Goal: Task Accomplishment & Management: Use online tool/utility

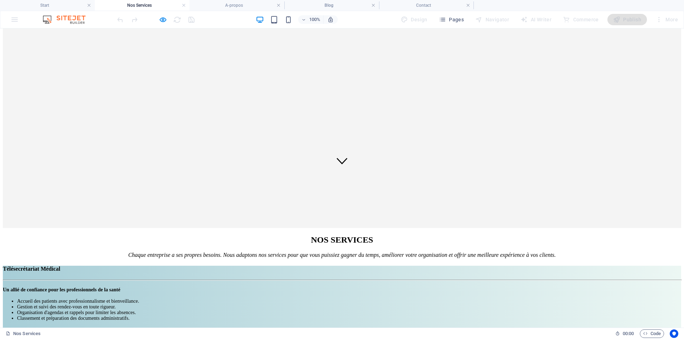
scroll to position [249, 0]
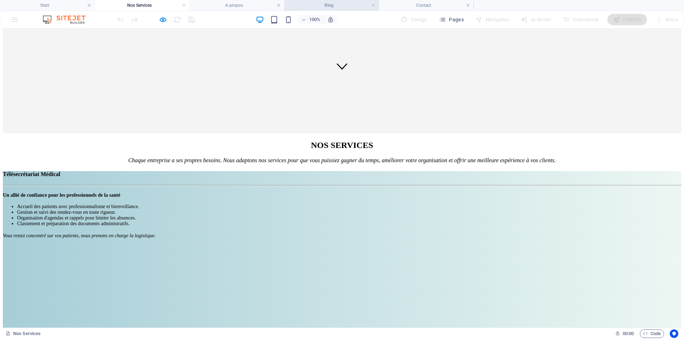
click at [329, 7] on h4 "Blog" at bounding box center [331, 5] width 95 height 8
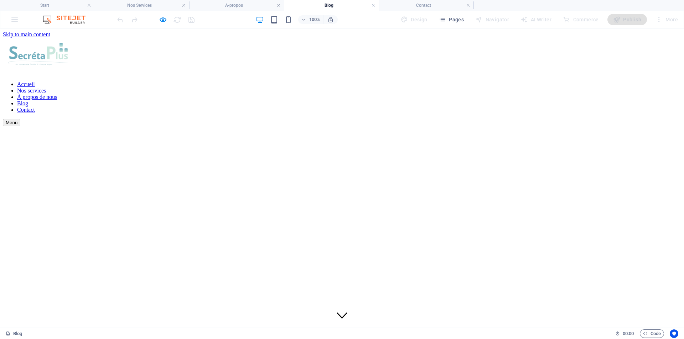
scroll to position [0, 0]
click at [246, 6] on h4 "A-propos" at bounding box center [236, 5] width 95 height 8
click at [31, 108] on font "Blog" at bounding box center [24, 112] width 14 height 8
click at [35, 107] on font "Contact" at bounding box center [26, 110] width 18 height 6
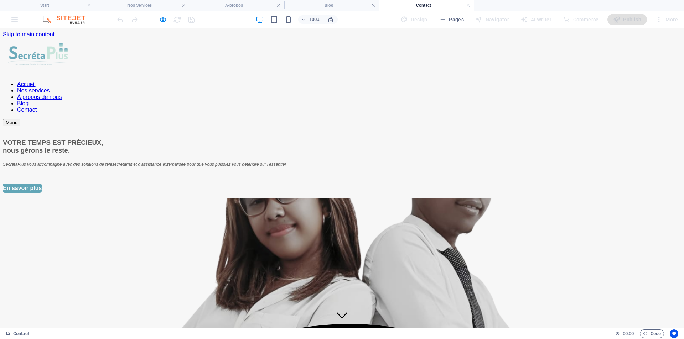
drag, startPoint x: 453, startPoint y: 53, endPoint x: 429, endPoint y: 51, distance: 23.2
click at [28, 100] on font "Blog" at bounding box center [22, 103] width 11 height 6
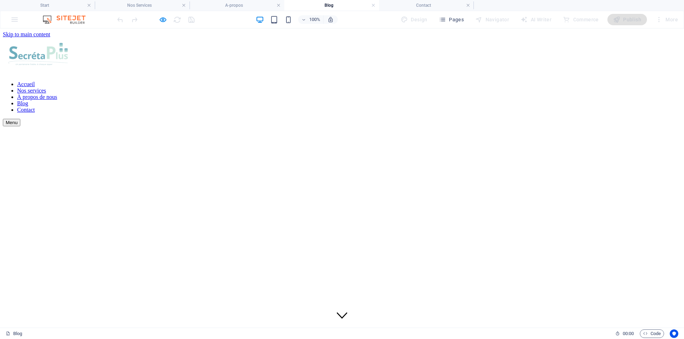
click at [46, 88] on font "Nos services" at bounding box center [31, 91] width 29 height 6
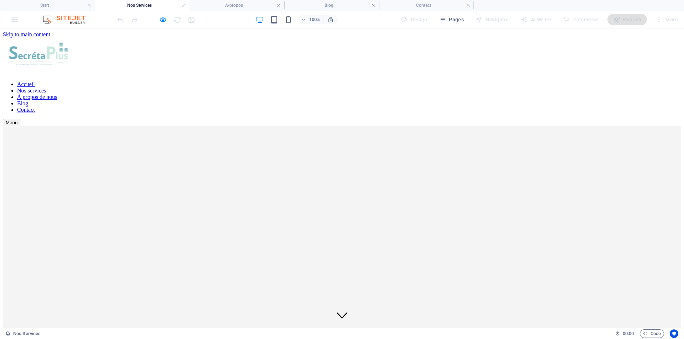
click at [57, 94] on font "À propos de nous" at bounding box center [37, 97] width 40 height 6
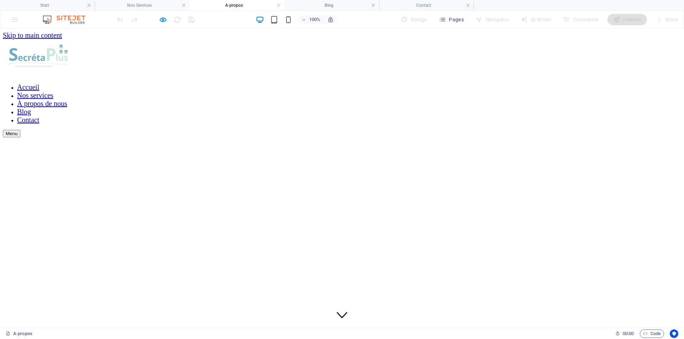
click at [53, 92] on font "Nos services" at bounding box center [35, 96] width 36 height 8
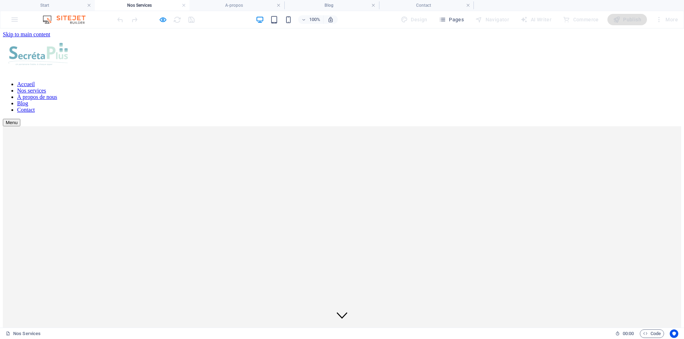
click at [35, 81] on font "Accueil" at bounding box center [26, 84] width 18 height 6
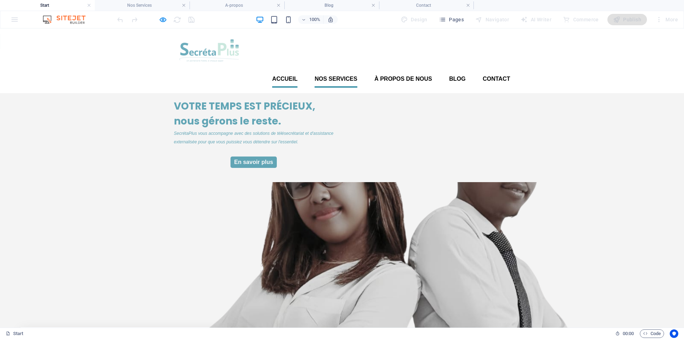
click at [339, 76] on font "Nos services" at bounding box center [335, 79] width 43 height 6
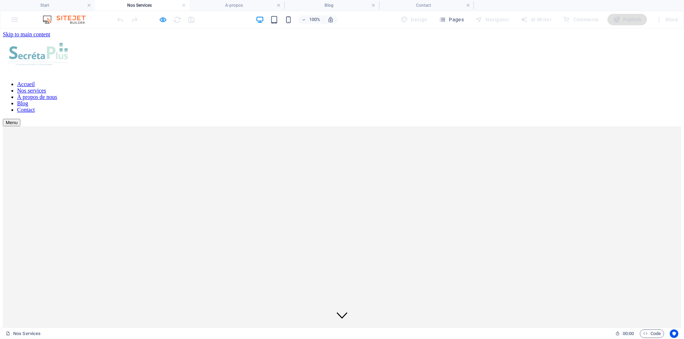
click at [35, 107] on font "Contact" at bounding box center [26, 110] width 18 height 6
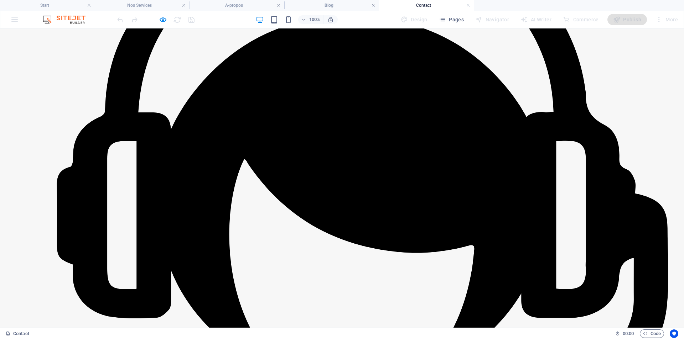
scroll to position [427, 0]
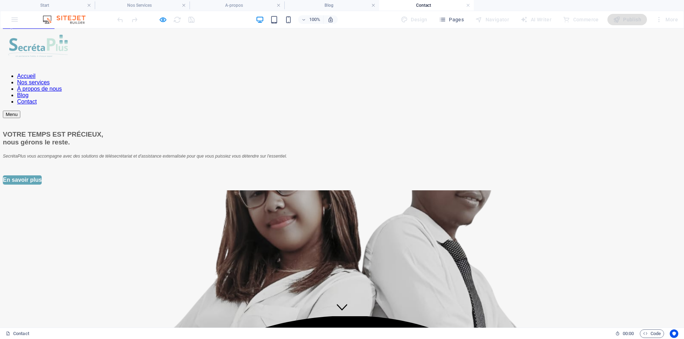
scroll to position [0, 0]
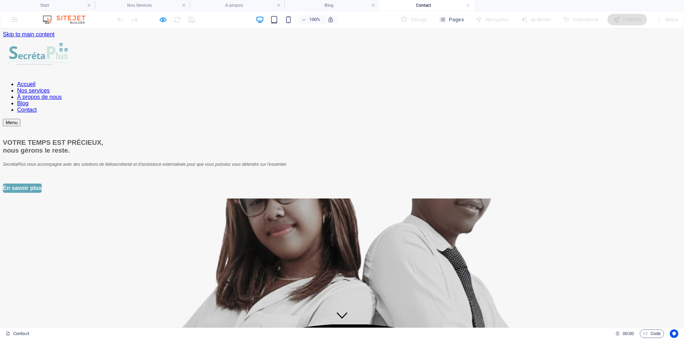
click at [69, 126] on div "VOTRE TEMPS EST PRÉCIEUX, nous gérons le reste. SecrétaPlus vous accompagne ave…" at bounding box center [342, 252] width 678 height 252
click at [164, 19] on icon "button" at bounding box center [163, 20] width 8 height 8
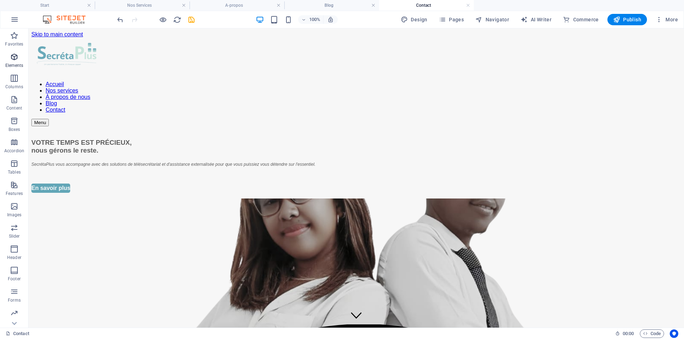
click at [14, 65] on p "Elements" at bounding box center [14, 66] width 18 height 6
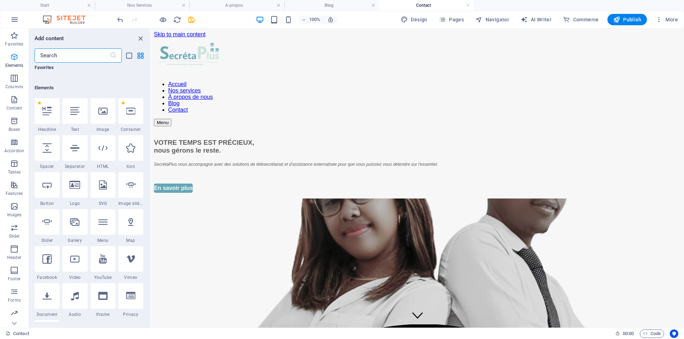
scroll to position [76, 0]
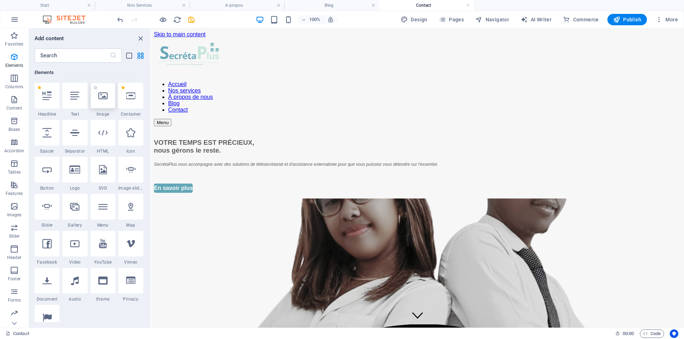
click at [97, 107] on div at bounding box center [102, 96] width 25 height 26
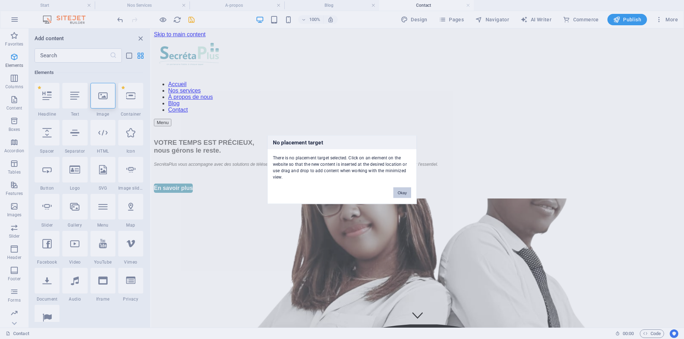
click at [401, 191] on button "Okay" at bounding box center [402, 192] width 18 height 11
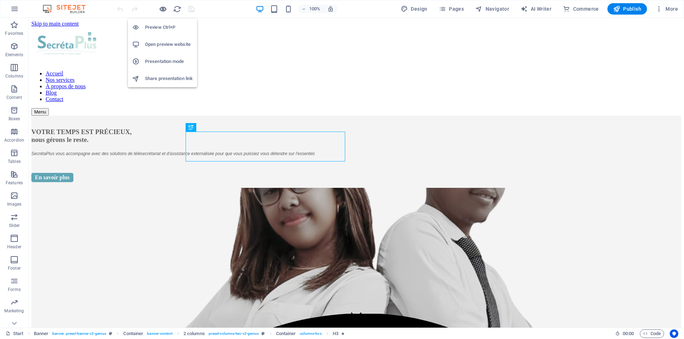
click at [163, 10] on icon "button" at bounding box center [163, 9] width 8 height 8
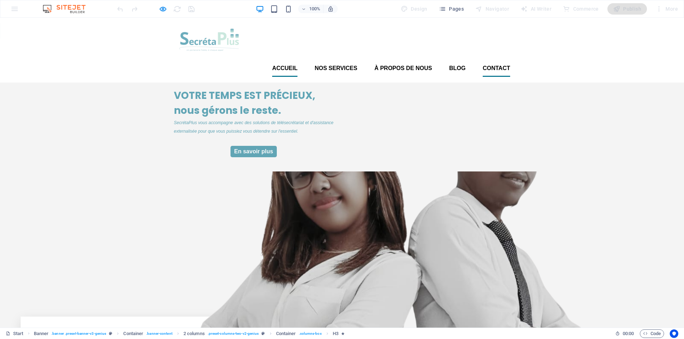
click at [493, 65] on font "Contact" at bounding box center [495, 68] width 27 height 6
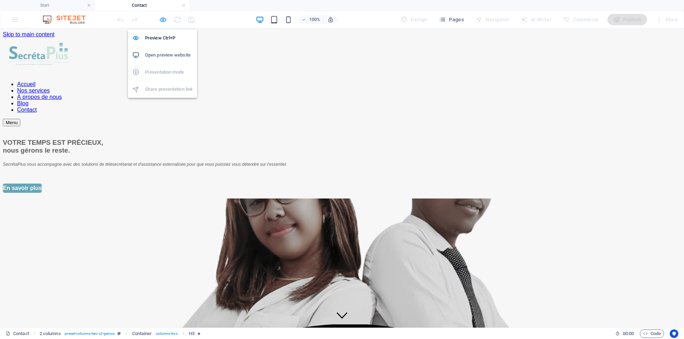
click at [164, 20] on icon "button" at bounding box center [163, 20] width 8 height 8
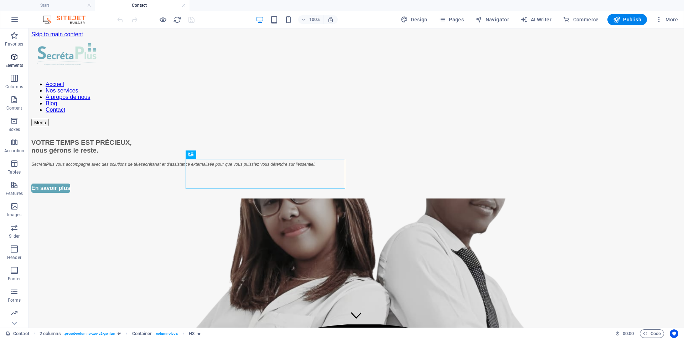
click at [10, 60] on icon "button" at bounding box center [14, 57] width 9 height 9
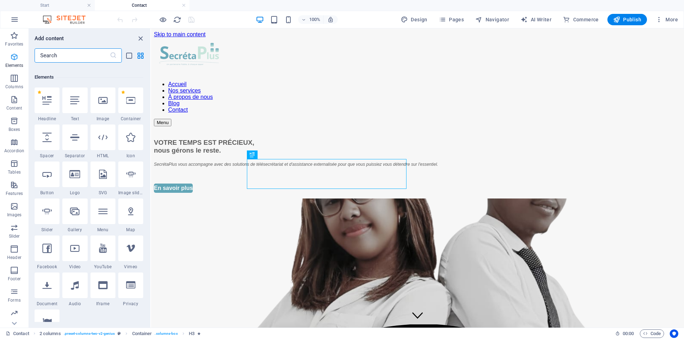
scroll to position [76, 0]
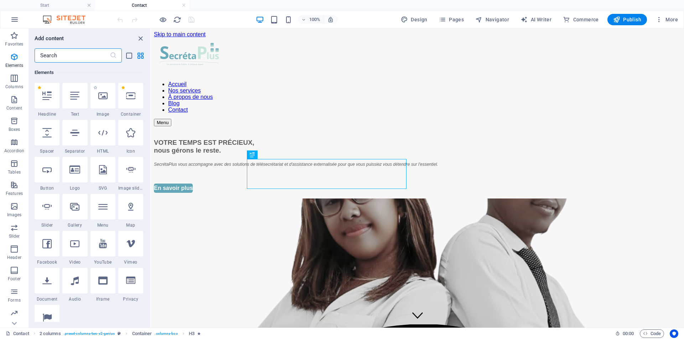
click at [107, 111] on div "1 Star Image" at bounding box center [102, 100] width 25 height 34
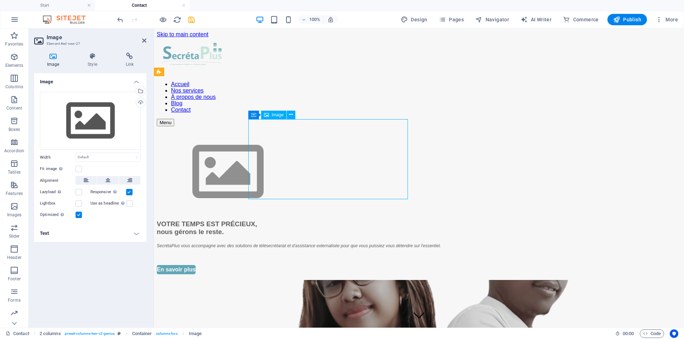
drag, startPoint x: 323, startPoint y: 148, endPoint x: 320, endPoint y: 127, distance: 21.9
click at [320, 132] on figure at bounding box center [419, 173] width 524 height 82
drag, startPoint x: 342, startPoint y: 146, endPoint x: 353, endPoint y: 171, distance: 27.1
click at [353, 171] on figure at bounding box center [419, 173] width 524 height 82
click at [120, 17] on icon "undo" at bounding box center [120, 20] width 8 height 8
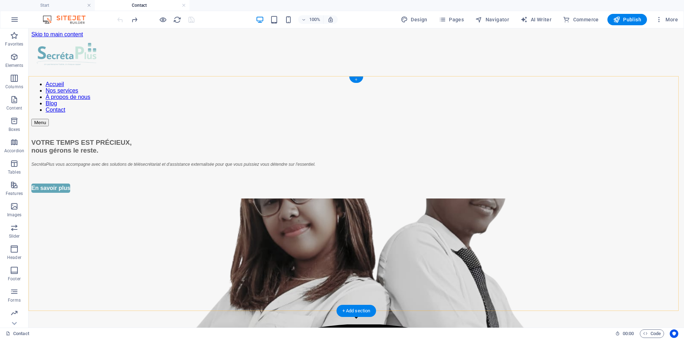
click at [358, 78] on div "+" at bounding box center [356, 80] width 14 height 6
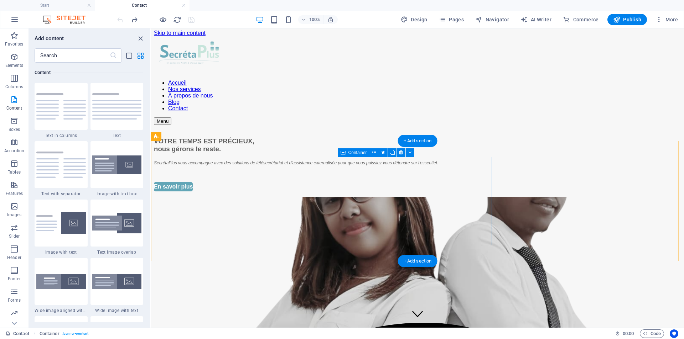
scroll to position [0, 0]
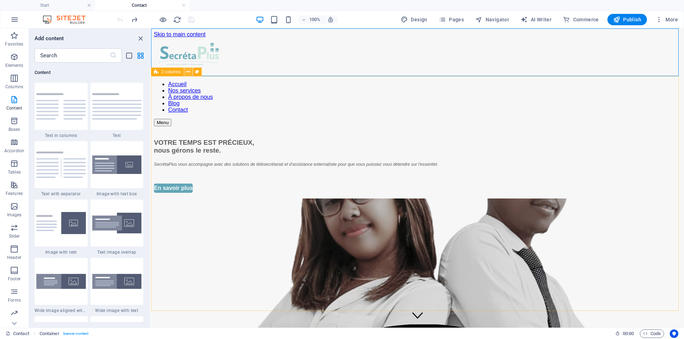
click at [188, 70] on icon at bounding box center [188, 71] width 4 height 7
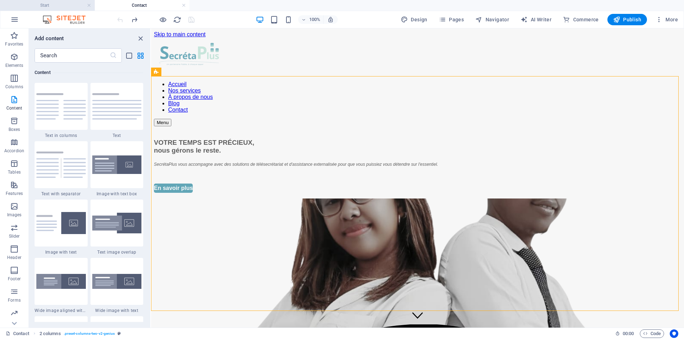
click at [53, 3] on h4 "Start" at bounding box center [47, 5] width 95 height 8
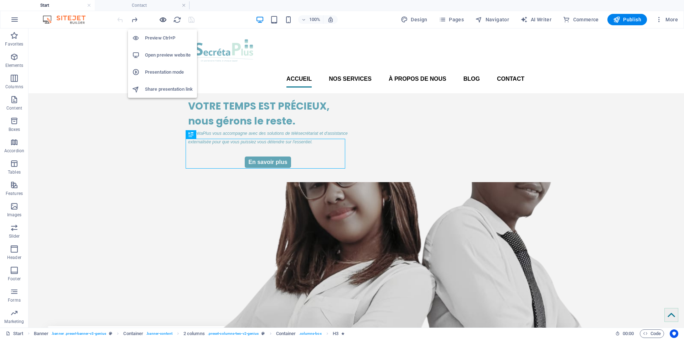
click at [162, 19] on icon "button" at bounding box center [163, 20] width 8 height 8
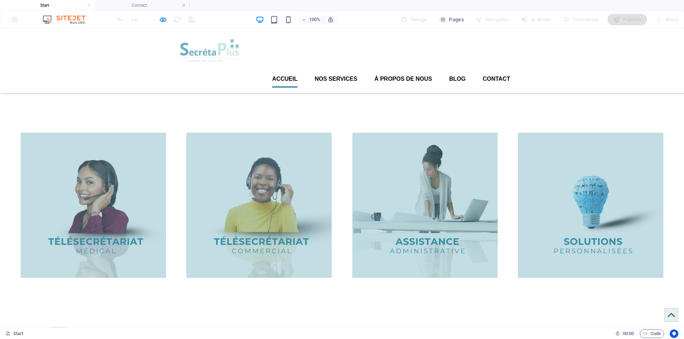
scroll to position [677, 0]
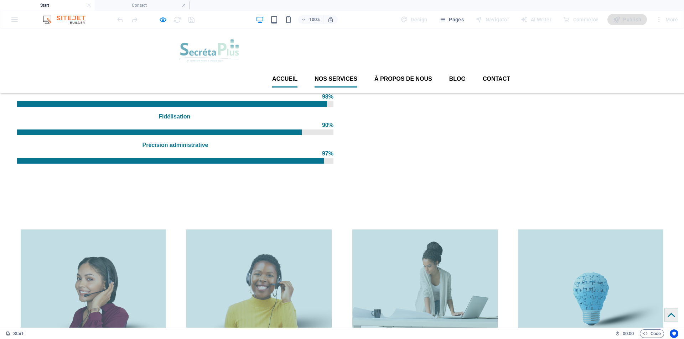
click at [346, 76] on font "Nos services" at bounding box center [335, 79] width 43 height 6
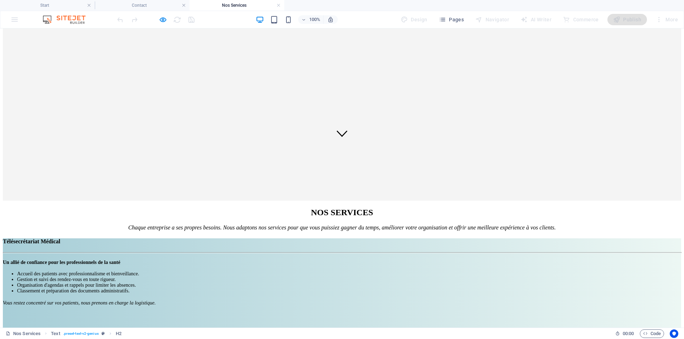
scroll to position [107, 0]
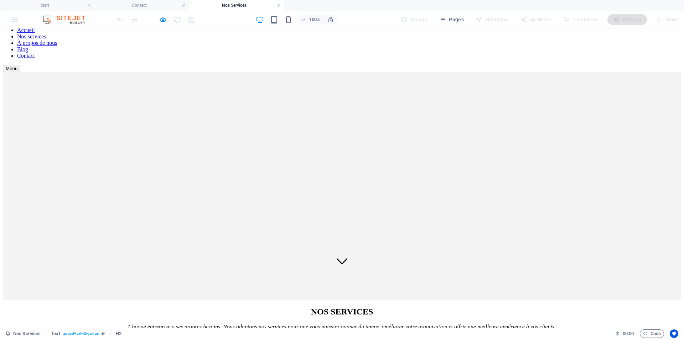
scroll to position [0, 0]
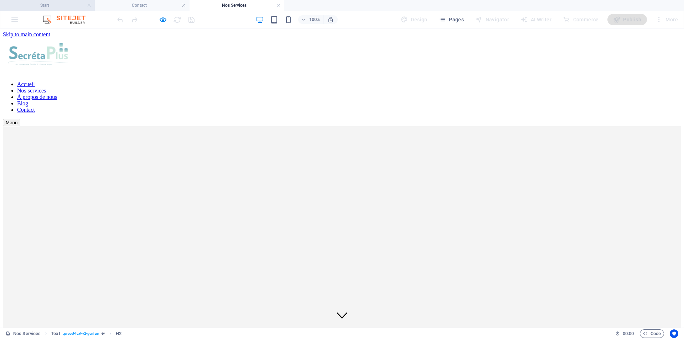
click at [69, 5] on h4 "Start" at bounding box center [47, 5] width 95 height 8
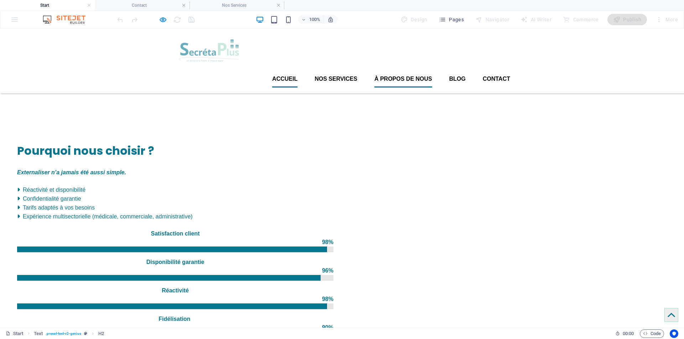
scroll to position [464, 0]
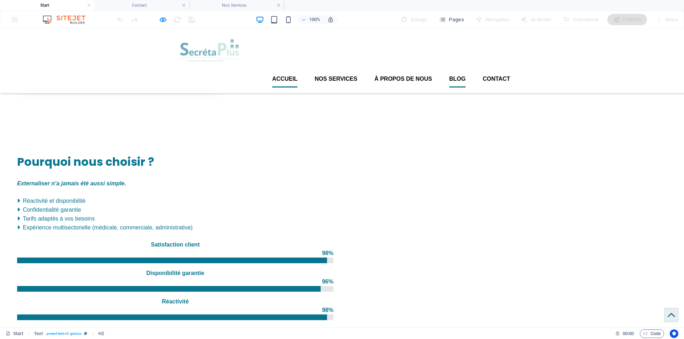
click at [456, 76] on font "Blog" at bounding box center [457, 79] width 16 height 6
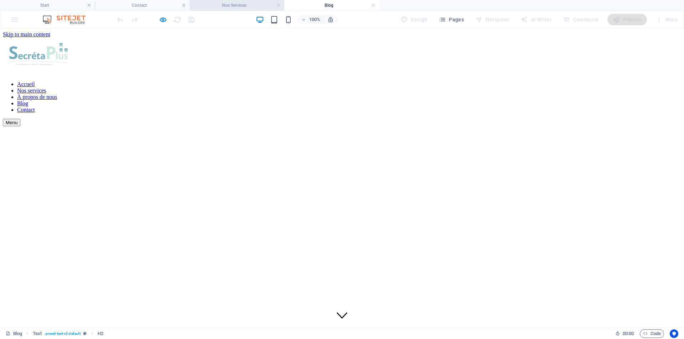
scroll to position [283, 0]
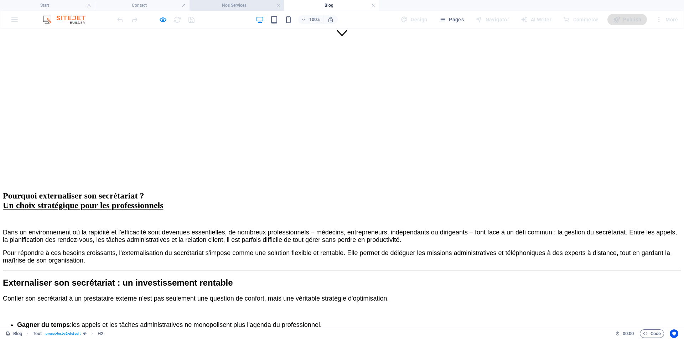
click at [239, 6] on h4 "Nos Services" at bounding box center [236, 5] width 95 height 8
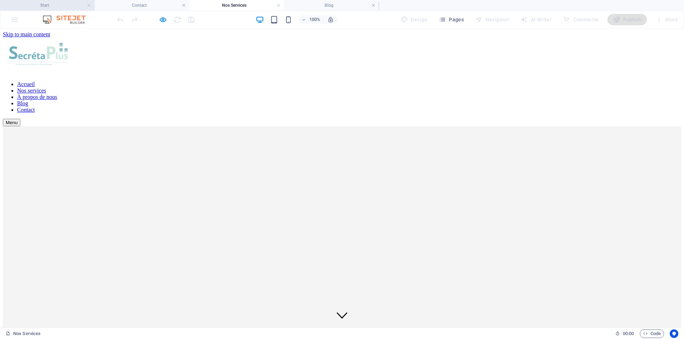
click at [66, 6] on h4 "Start" at bounding box center [47, 5] width 95 height 8
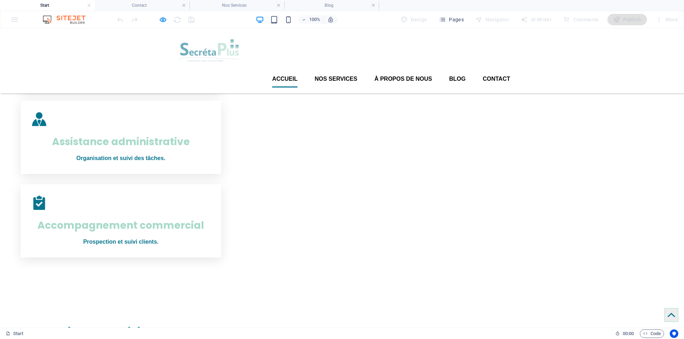
scroll to position [286, 0]
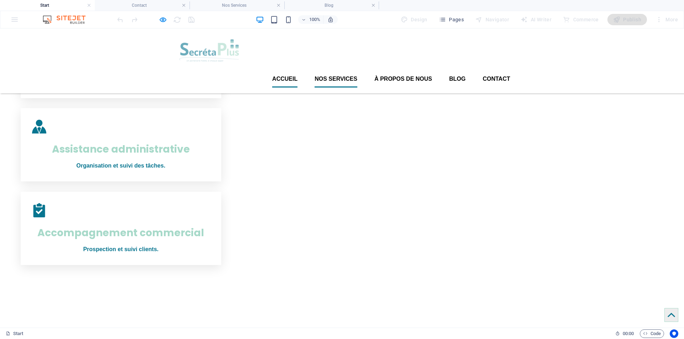
click at [339, 76] on font "Nos services" at bounding box center [335, 79] width 43 height 6
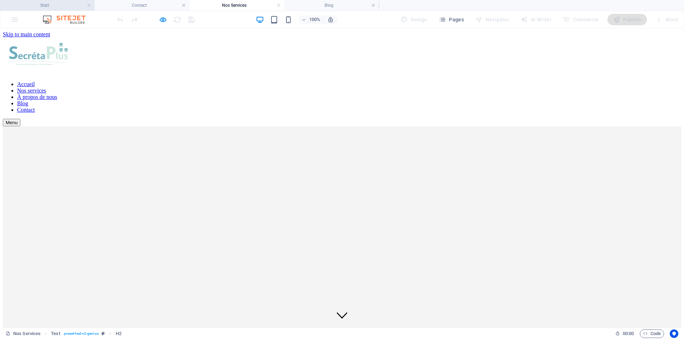
click at [53, 2] on h4 "Start" at bounding box center [47, 5] width 95 height 8
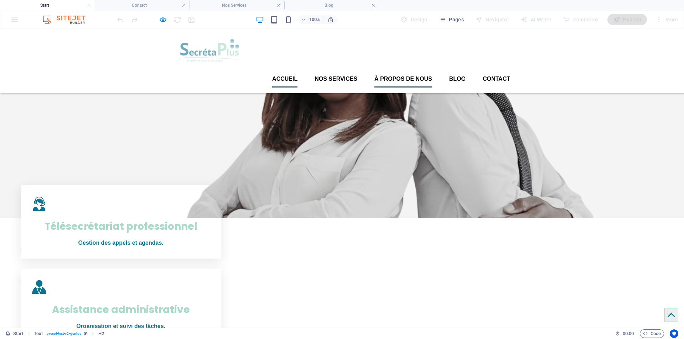
scroll to position [108, 0]
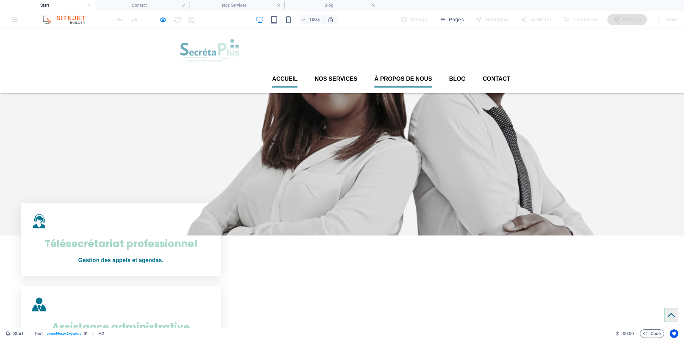
click at [403, 76] on font "À propos de nous" at bounding box center [403, 79] width 58 height 6
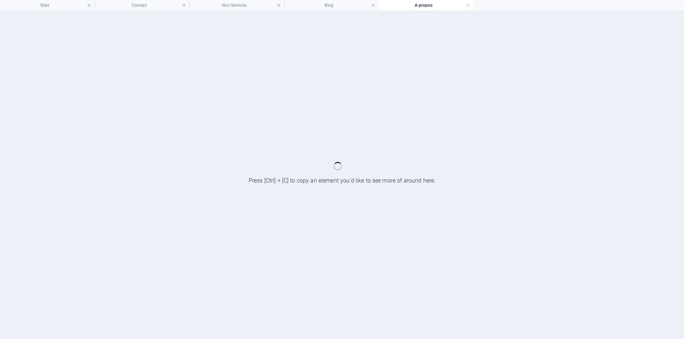
scroll to position [0, 0]
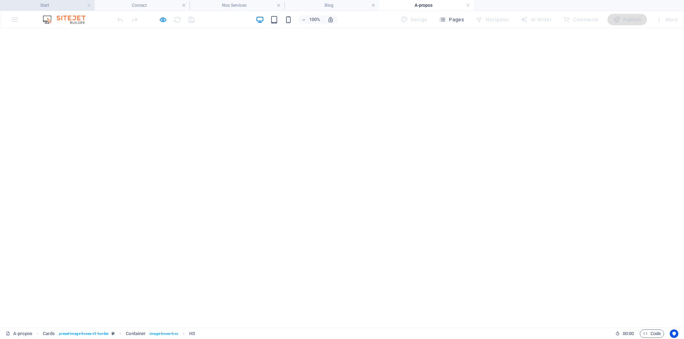
click at [62, 6] on h4 "Start" at bounding box center [47, 5] width 95 height 8
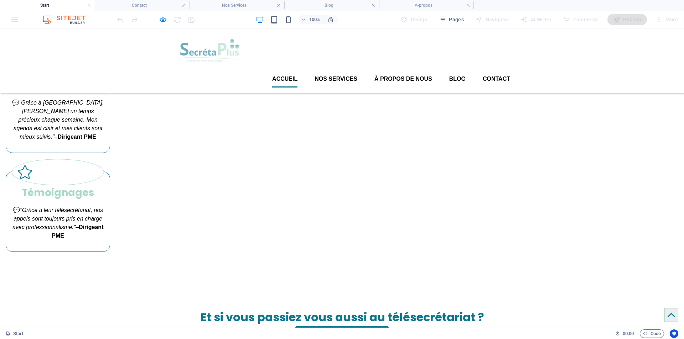
scroll to position [1104, 0]
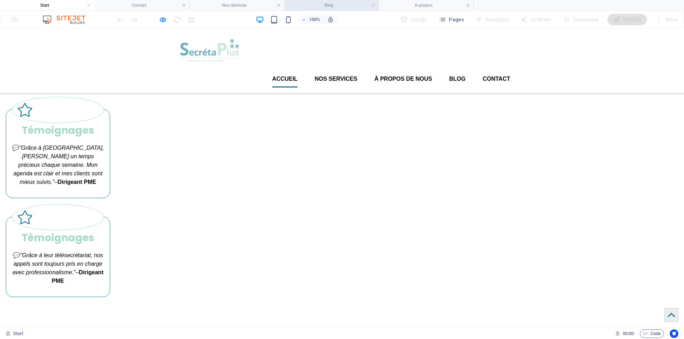
click at [344, 4] on h4 "Blog" at bounding box center [331, 5] width 95 height 8
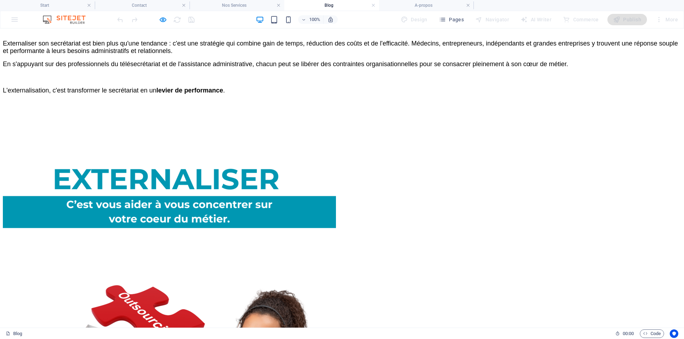
scroll to position [1282, 0]
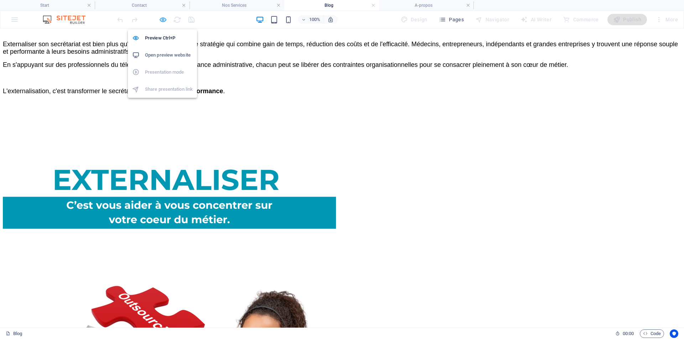
click at [163, 19] on icon "button" at bounding box center [163, 20] width 8 height 8
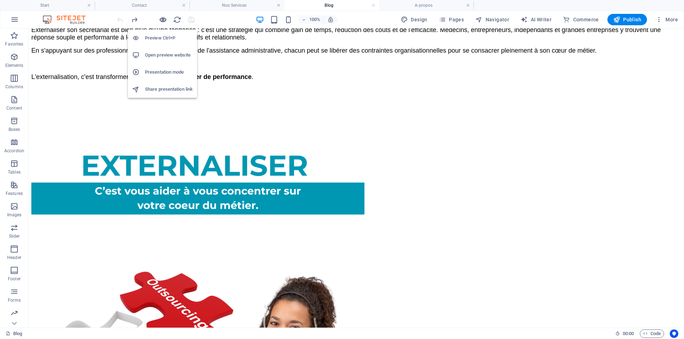
scroll to position [1268, 0]
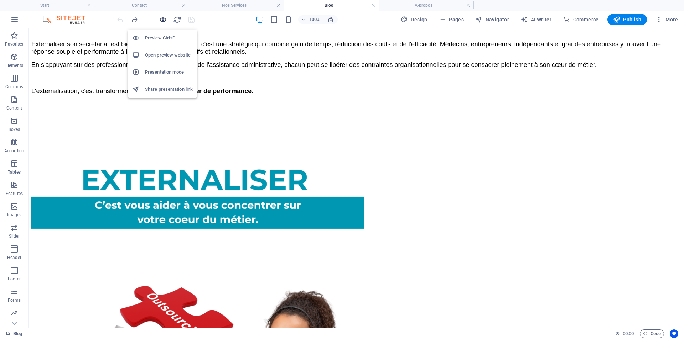
click at [163, 20] on icon "button" at bounding box center [163, 20] width 8 height 8
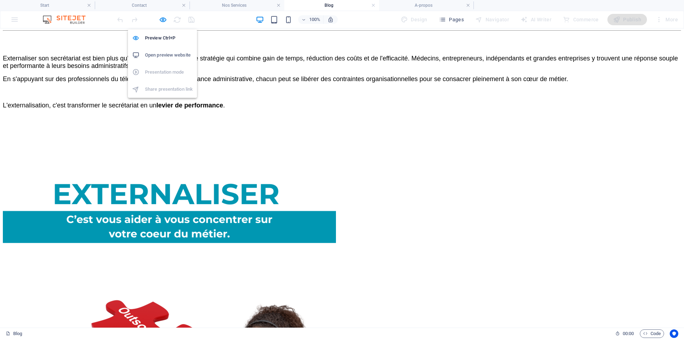
scroll to position [1282, 0]
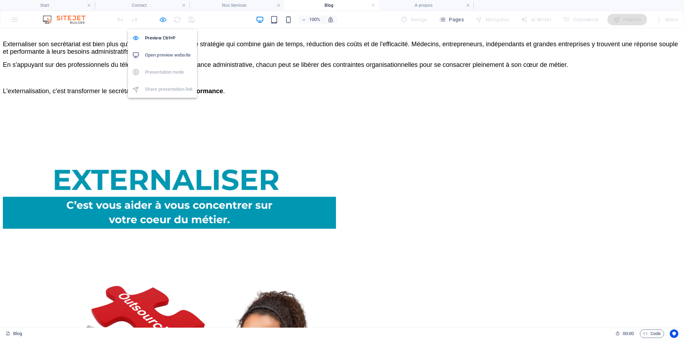
click at [163, 19] on icon "button" at bounding box center [163, 20] width 8 height 8
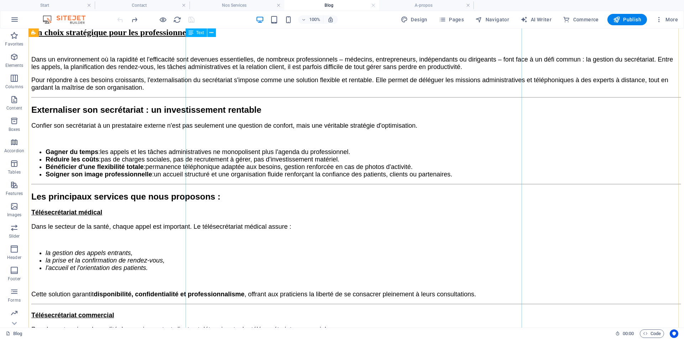
scroll to position [306, 0]
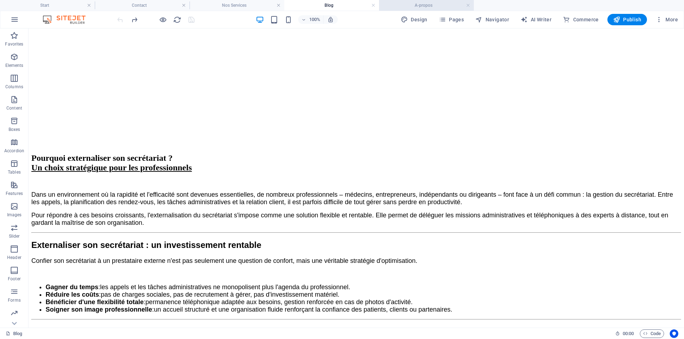
click at [413, 4] on h4 "A-propos" at bounding box center [426, 5] width 95 height 8
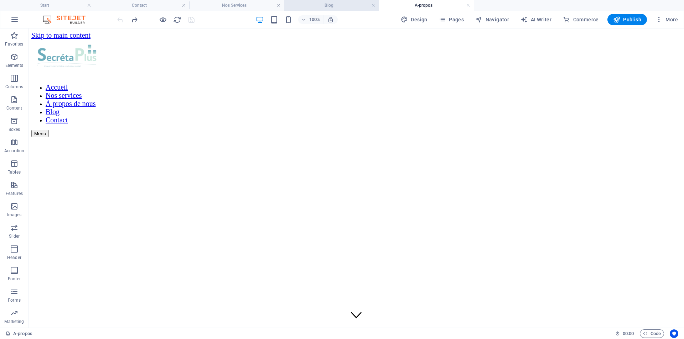
scroll to position [367, 0]
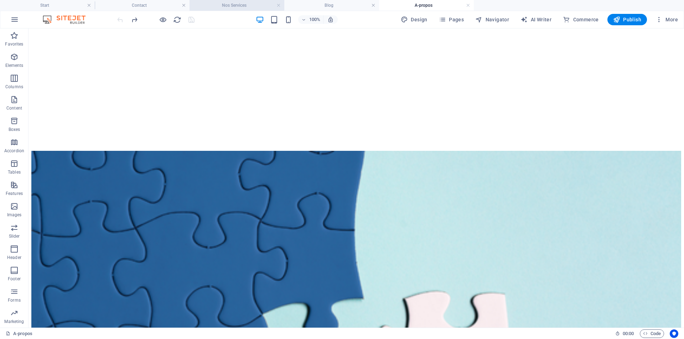
click at [249, 4] on h4 "Nos Services" at bounding box center [236, 5] width 95 height 8
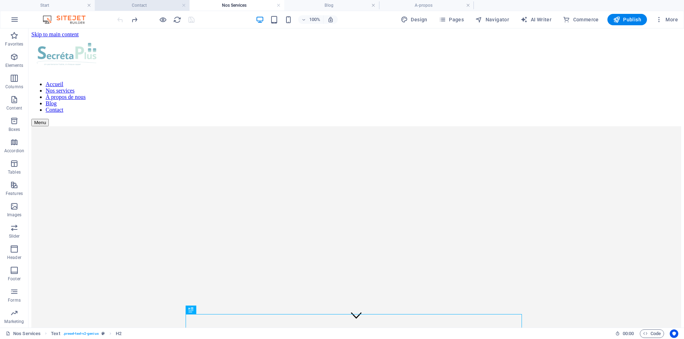
click at [159, 6] on h4 "Contact" at bounding box center [142, 5] width 95 height 8
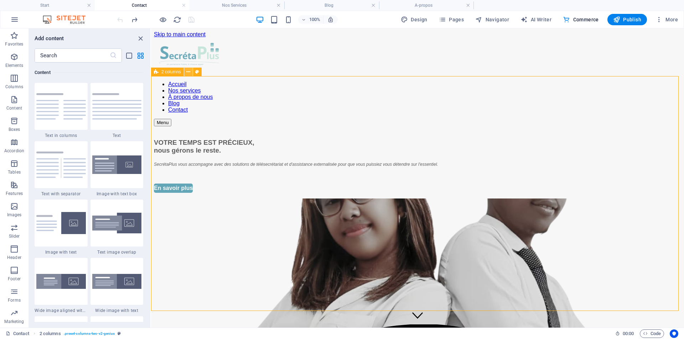
click at [190, 71] on icon at bounding box center [188, 71] width 4 height 7
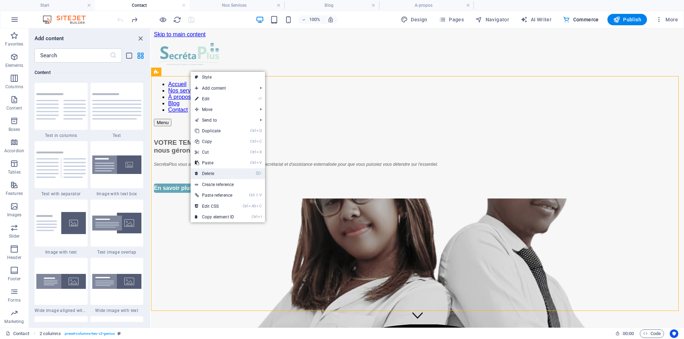
click at [215, 172] on link "⌦ Delete" at bounding box center [214, 173] width 48 height 11
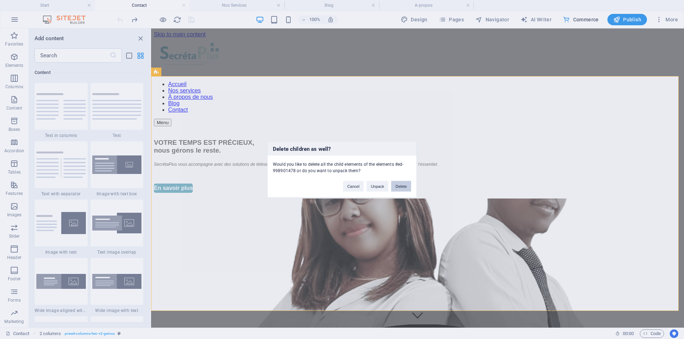
click at [402, 185] on button "Delete" at bounding box center [401, 186] width 20 height 11
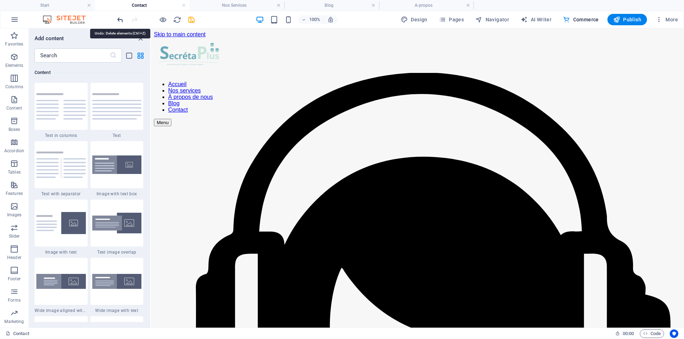
click at [121, 19] on icon "undo" at bounding box center [120, 20] width 8 height 8
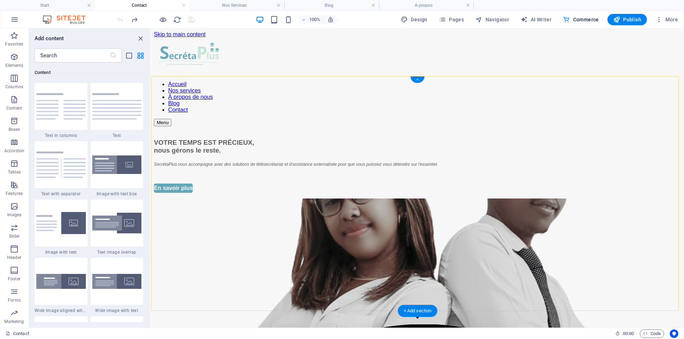
click at [418, 78] on div "+" at bounding box center [417, 80] width 14 height 6
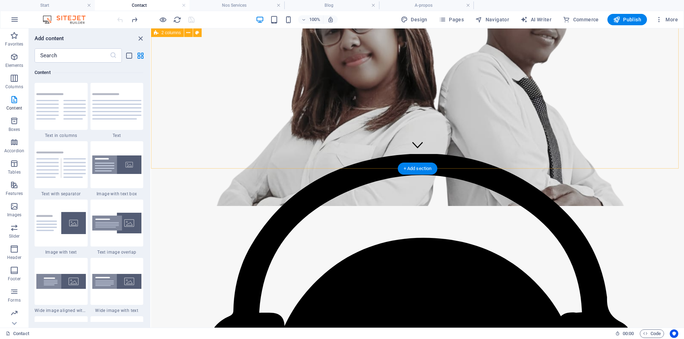
scroll to position [178, 0]
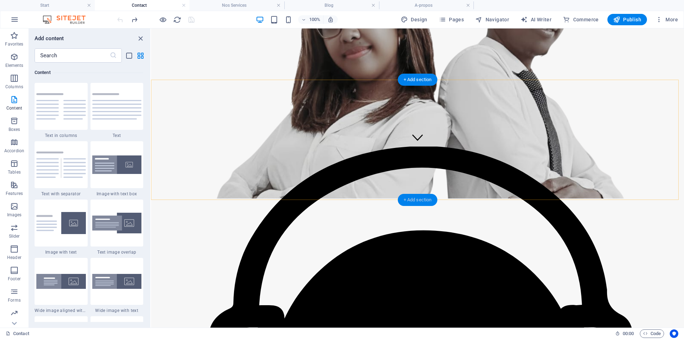
click at [420, 198] on div "+ Add section" at bounding box center [418, 200] width 40 height 12
click at [141, 39] on icon "close panel" at bounding box center [140, 39] width 8 height 8
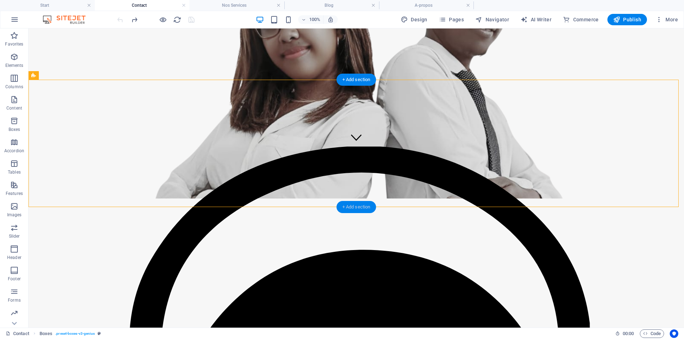
click at [356, 206] on div "+ Add section" at bounding box center [356, 207] width 40 height 12
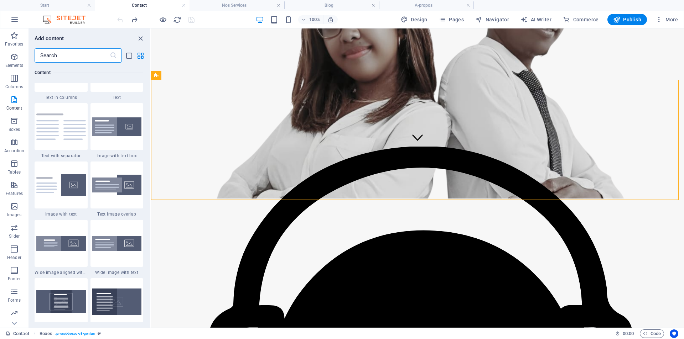
scroll to position [1281, 0]
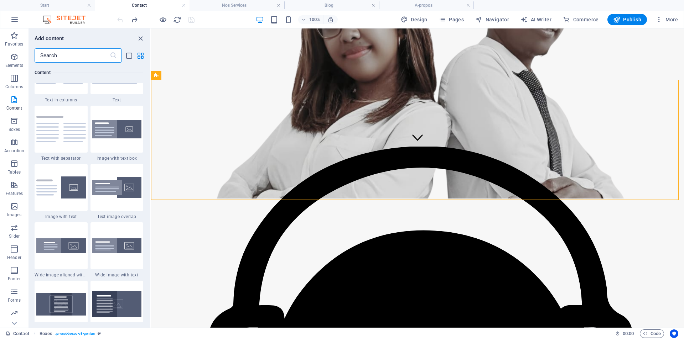
click at [69, 56] on input "text" at bounding box center [72, 55] width 75 height 14
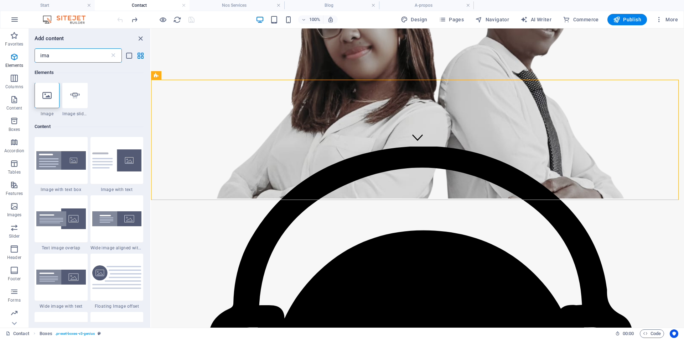
scroll to position [0, 0]
type input "ima"
click at [46, 98] on icon at bounding box center [46, 95] width 9 height 9
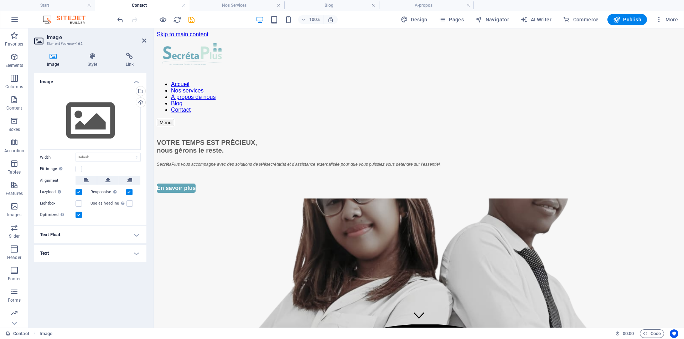
drag, startPoint x: 451, startPoint y: 315, endPoint x: 330, endPoint y: 69, distance: 274.7
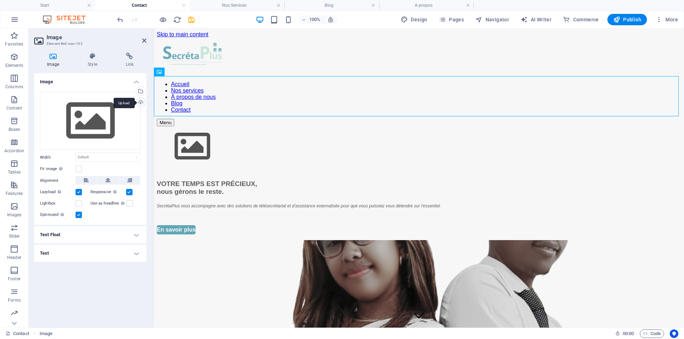
click at [141, 101] on div "Upload" at bounding box center [140, 103] width 11 height 11
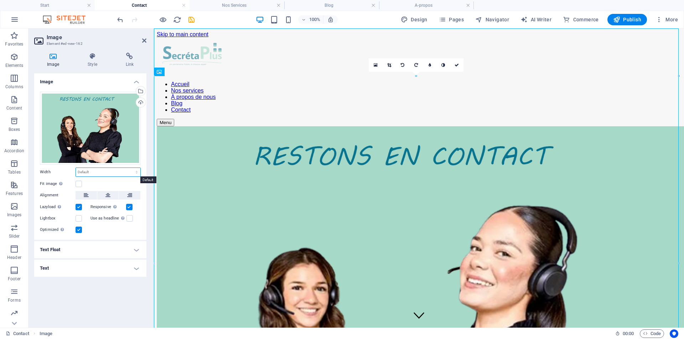
click at [94, 173] on select "Default auto px rem % em vh vw" at bounding box center [108, 172] width 64 height 9
select select "px"
click at [130, 168] on select "Default auto px rem % em vh vw" at bounding box center [108, 172] width 64 height 9
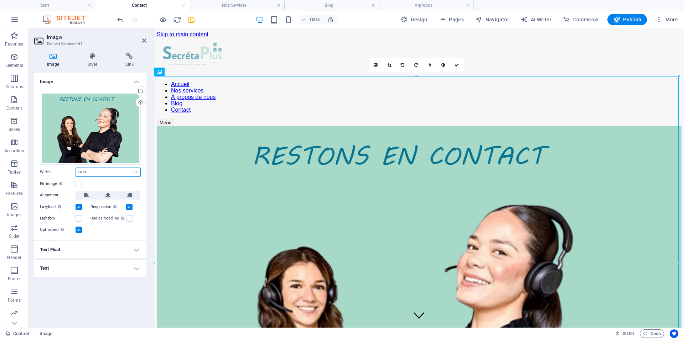
click at [87, 172] on input "1473" at bounding box center [108, 172] width 64 height 9
type input "1"
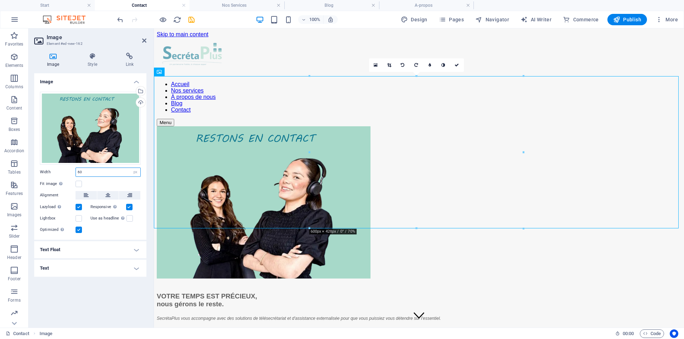
type input "6"
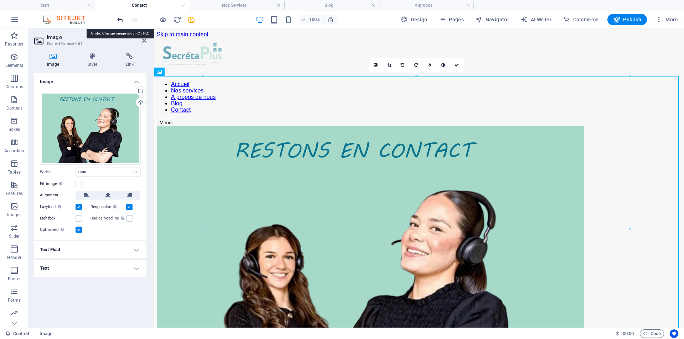
click at [120, 19] on icon "undo" at bounding box center [120, 20] width 8 height 8
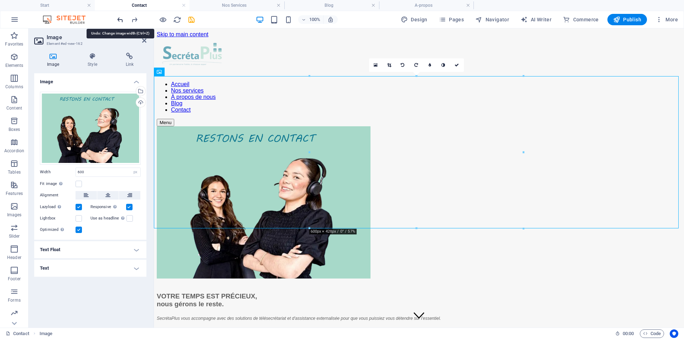
click at [120, 19] on icon "undo" at bounding box center [120, 20] width 8 height 8
type input "1473"
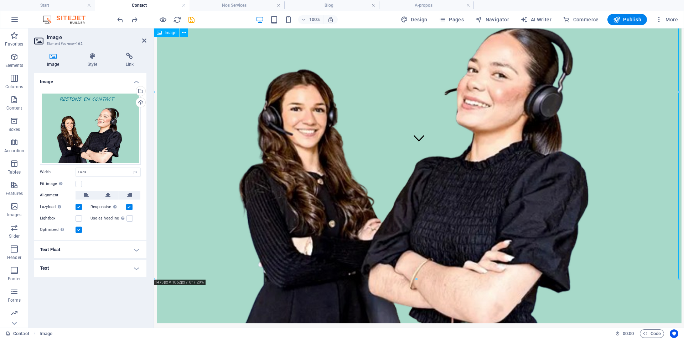
scroll to position [178, 0]
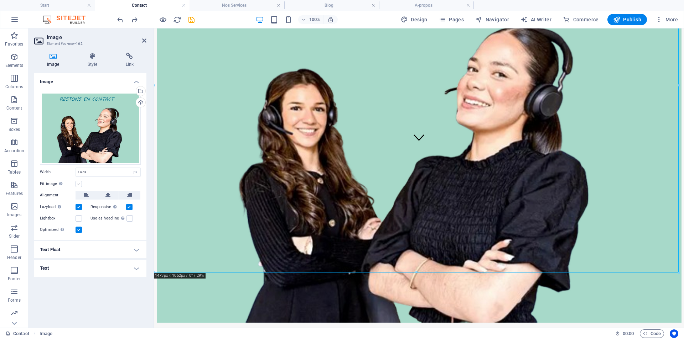
click at [78, 184] on label at bounding box center [78, 184] width 6 height 6
click at [0, 0] on input "Fit image Automatically fit image to a fixed width and height" at bounding box center [0, 0] width 0 height 0
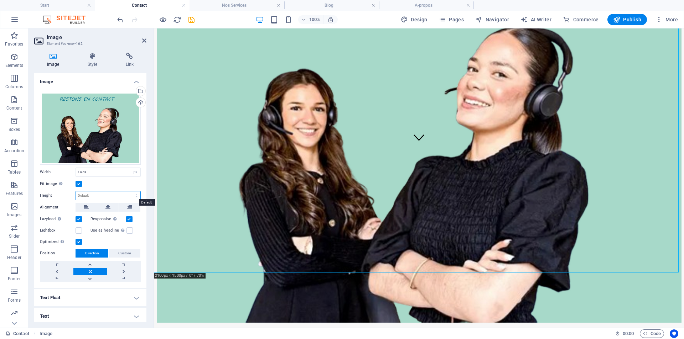
click at [135, 195] on select "Default auto px" at bounding box center [108, 196] width 64 height 9
select select "px"
click at [129, 192] on select "Default auto px" at bounding box center [108, 196] width 64 height 9
click at [100, 192] on input "1052" at bounding box center [108, 196] width 64 height 9
click at [96, 194] on input "1052" at bounding box center [108, 196] width 64 height 9
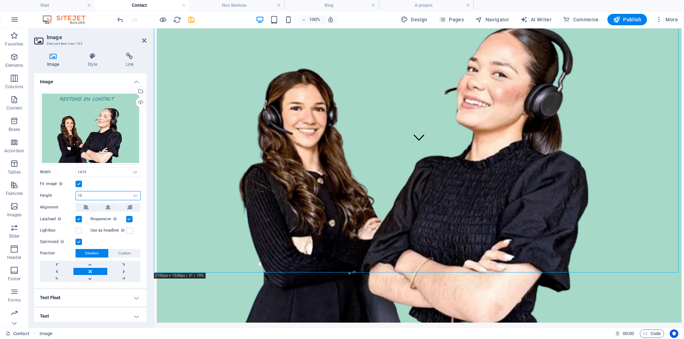
type input "1"
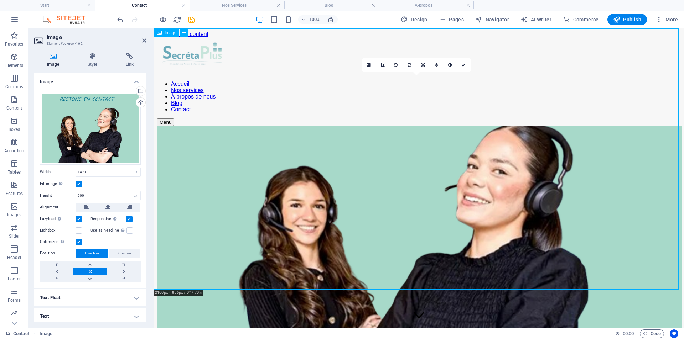
scroll to position [0, 0]
drag, startPoint x: 85, startPoint y: 195, endPoint x: 74, endPoint y: 194, distance: 11.1
click at [74, 194] on div "Height 600 Default auto px" at bounding box center [90, 195] width 101 height 9
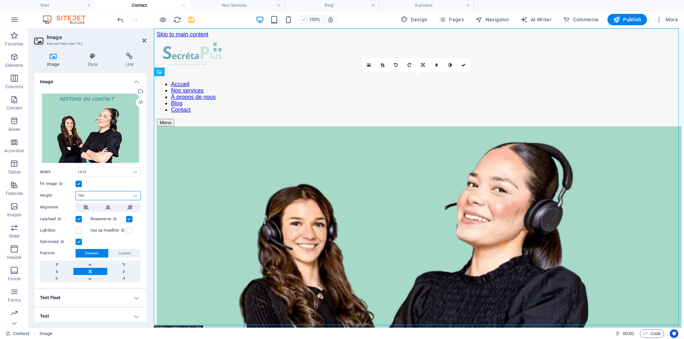
drag, startPoint x: 80, startPoint y: 193, endPoint x: 73, endPoint y: 193, distance: 7.8
click at [73, 193] on div "Height 700 Default auto px" at bounding box center [90, 195] width 101 height 9
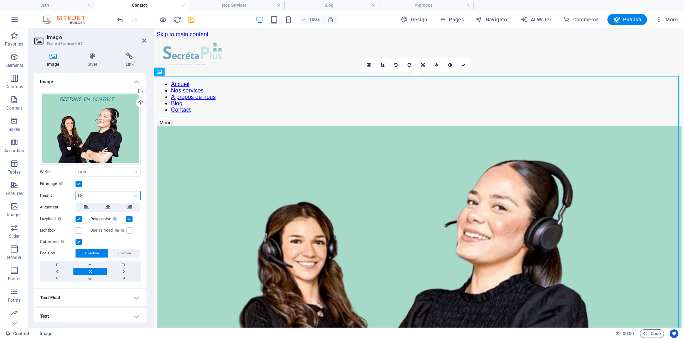
type input "8"
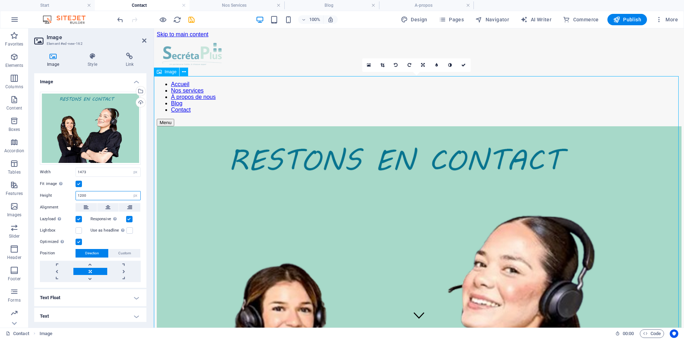
type input "1200"
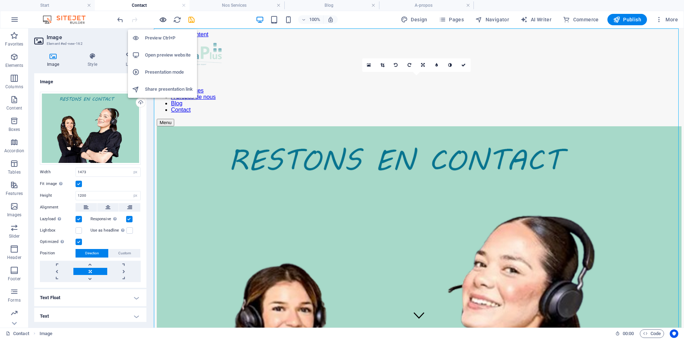
click at [160, 18] on icon "button" at bounding box center [163, 20] width 8 height 8
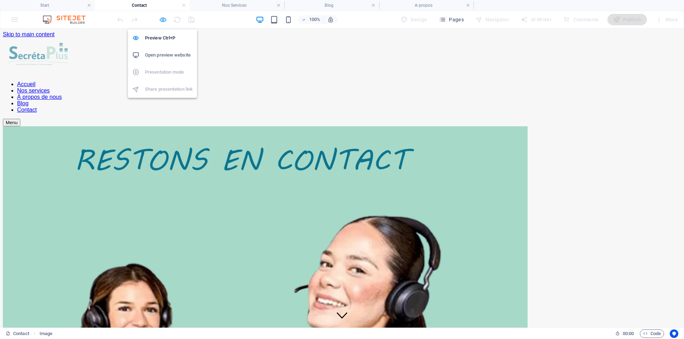
click at [162, 19] on icon "button" at bounding box center [163, 20] width 8 height 8
select select "px"
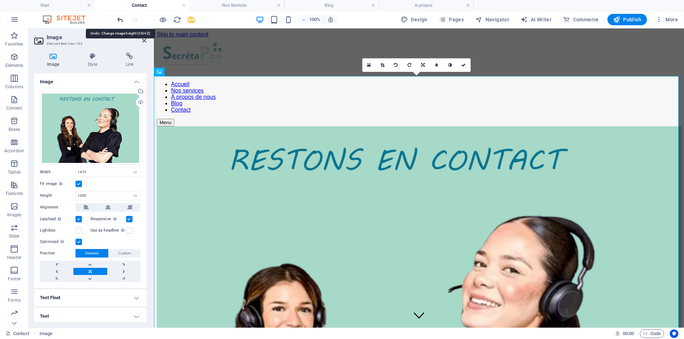
click at [121, 19] on icon "undo" at bounding box center [120, 20] width 8 height 8
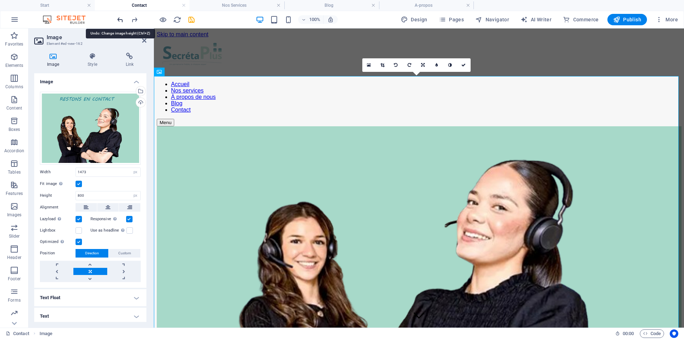
click at [121, 19] on icon "undo" at bounding box center [120, 20] width 8 height 8
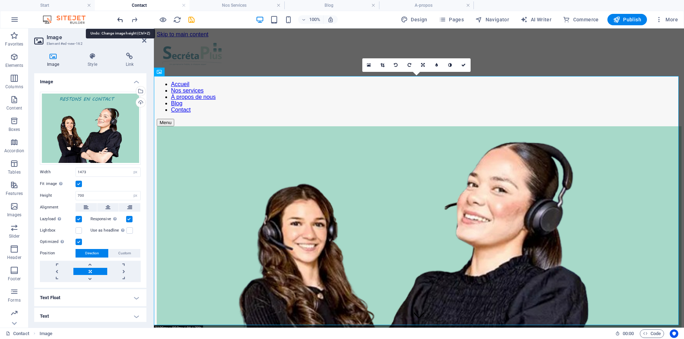
click at [121, 19] on icon "undo" at bounding box center [120, 20] width 8 height 8
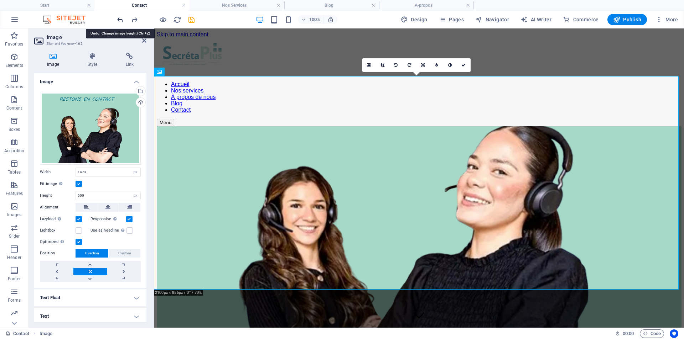
click at [121, 19] on icon "undo" at bounding box center [120, 20] width 8 height 8
type input "1052"
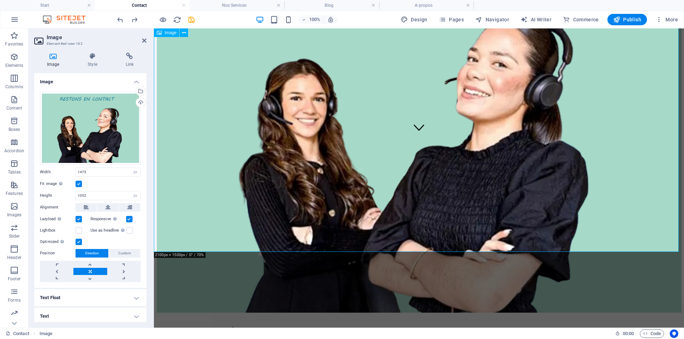
scroll to position [178, 0]
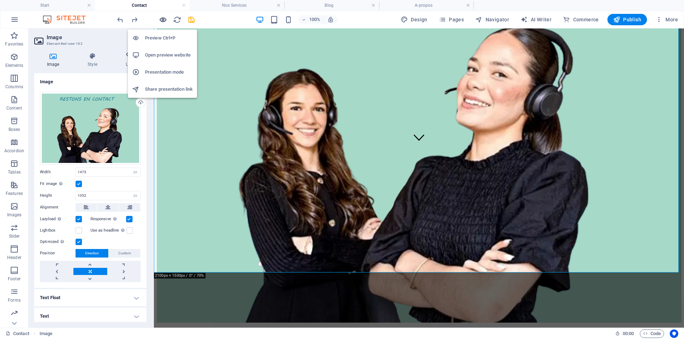
click at [163, 17] on icon "button" at bounding box center [163, 20] width 8 height 8
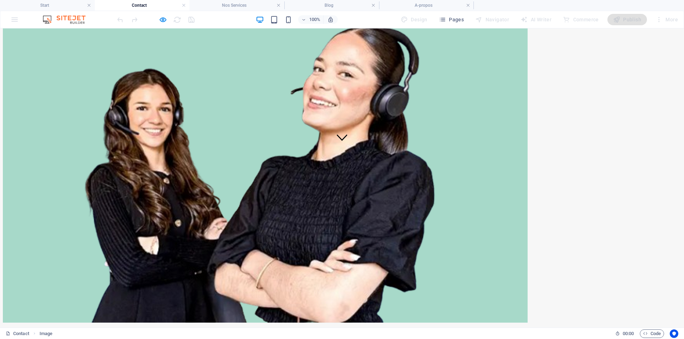
scroll to position [36, 0]
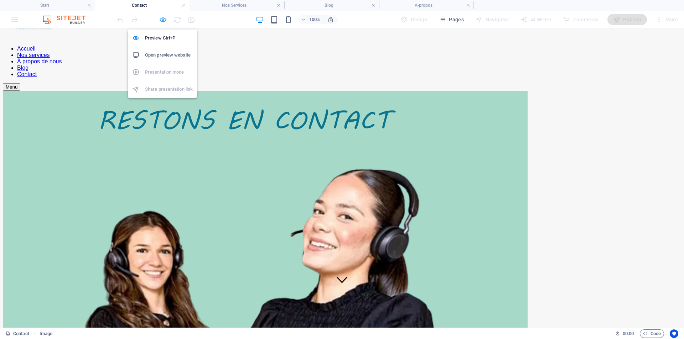
click at [164, 21] on icon "button" at bounding box center [163, 20] width 8 height 8
select select "px"
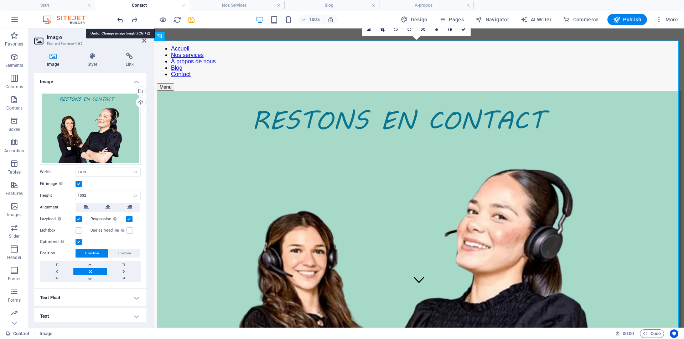
click at [119, 19] on icon "undo" at bounding box center [120, 20] width 8 height 8
select select "DISABLED_OPTION_VALUE"
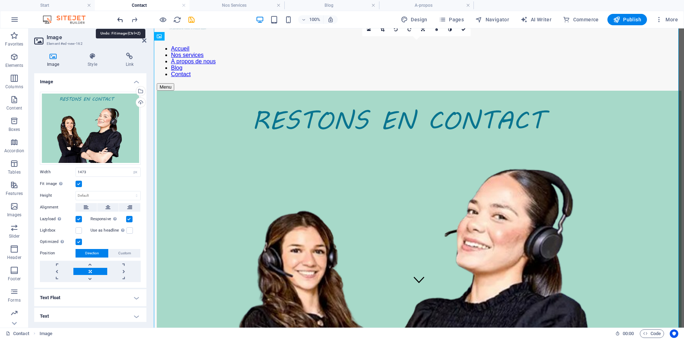
click at [122, 20] on icon "undo" at bounding box center [120, 20] width 8 height 8
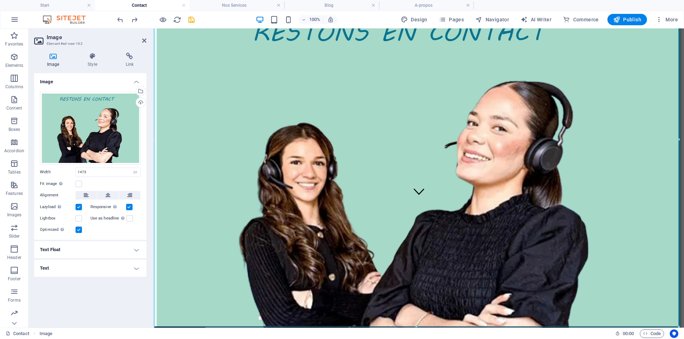
scroll to position [178, 0]
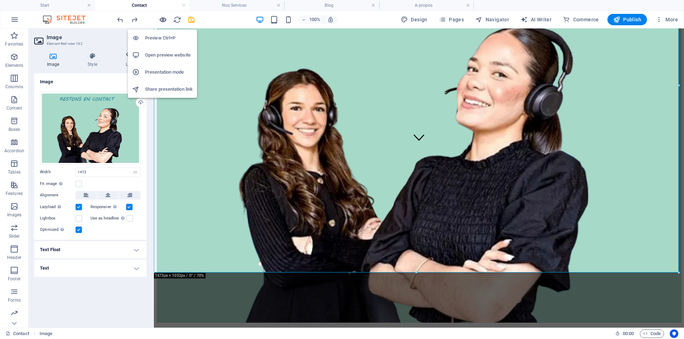
click at [163, 17] on icon "button" at bounding box center [163, 20] width 8 height 8
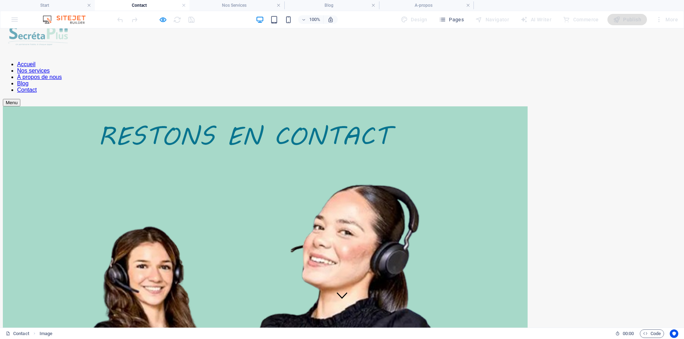
scroll to position [0, 0]
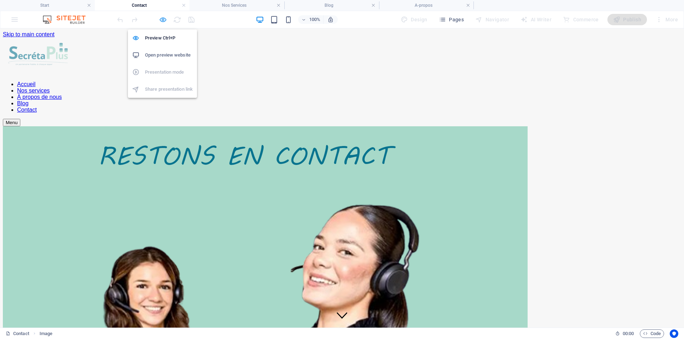
click at [164, 19] on icon "button" at bounding box center [163, 20] width 8 height 8
select select "px"
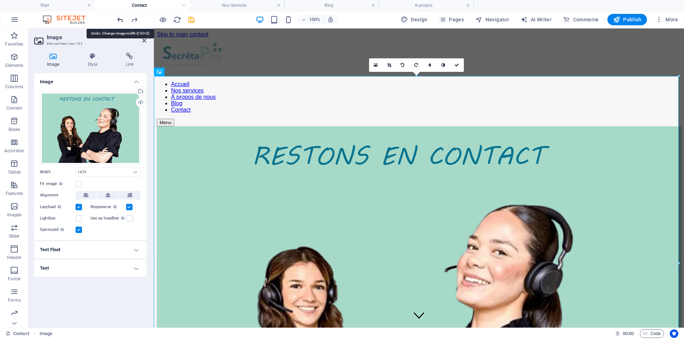
click at [120, 17] on icon "undo" at bounding box center [120, 20] width 8 height 8
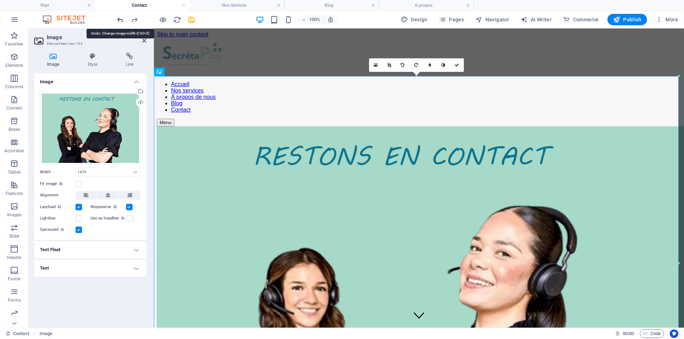
select select "DISABLED_OPTION_VALUE"
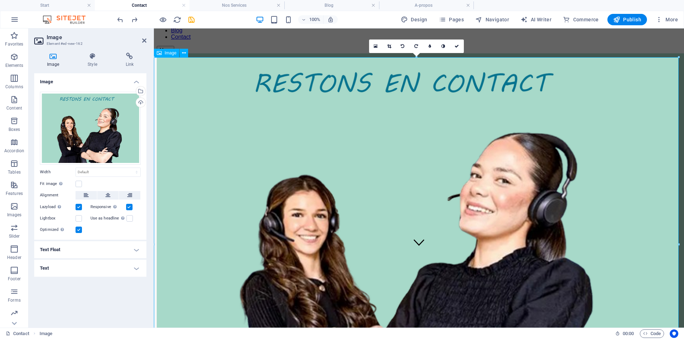
scroll to position [107, 0]
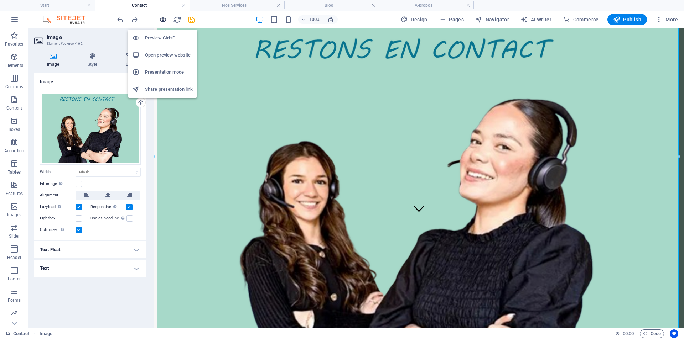
click at [161, 18] on icon "button" at bounding box center [163, 20] width 8 height 8
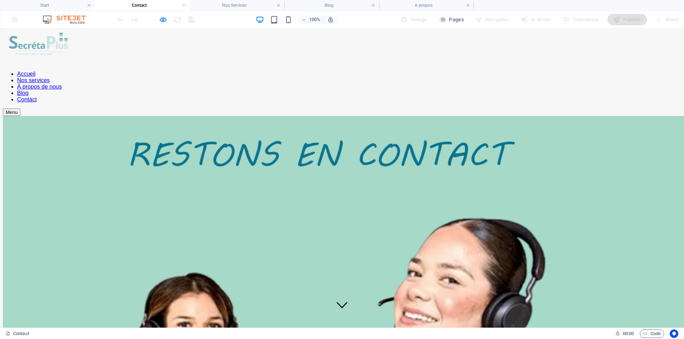
scroll to position [0, 0]
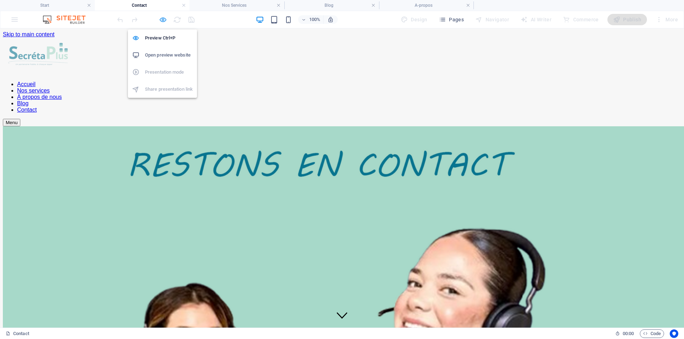
click at [163, 19] on icon "button" at bounding box center [163, 20] width 8 height 8
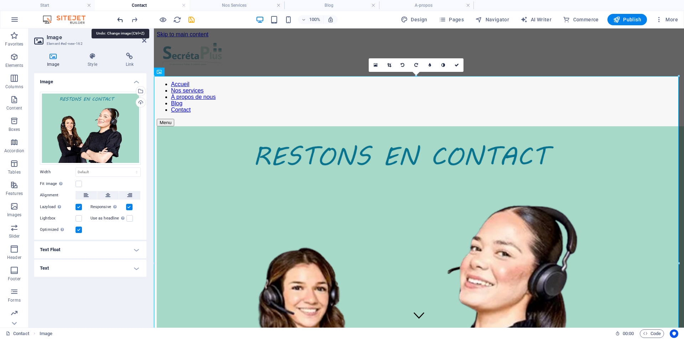
click at [121, 21] on icon "undo" at bounding box center [120, 20] width 8 height 8
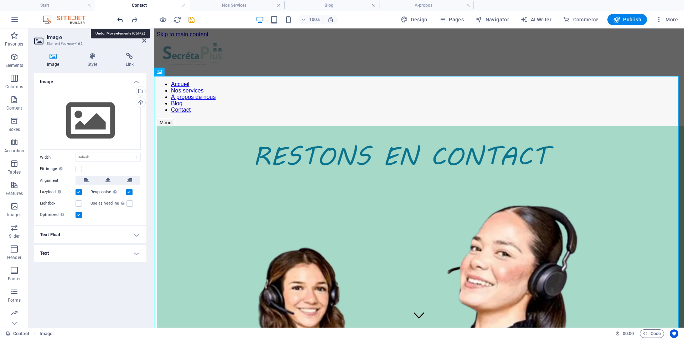
click at [121, 21] on icon "undo" at bounding box center [120, 20] width 8 height 8
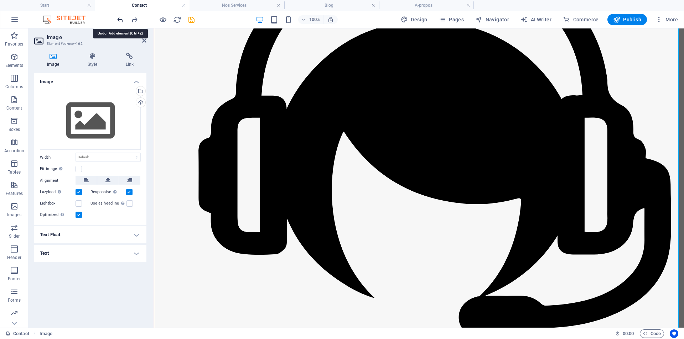
click at [121, 21] on icon "undo" at bounding box center [120, 20] width 8 height 8
